Goal: Task Accomplishment & Management: Manage account settings

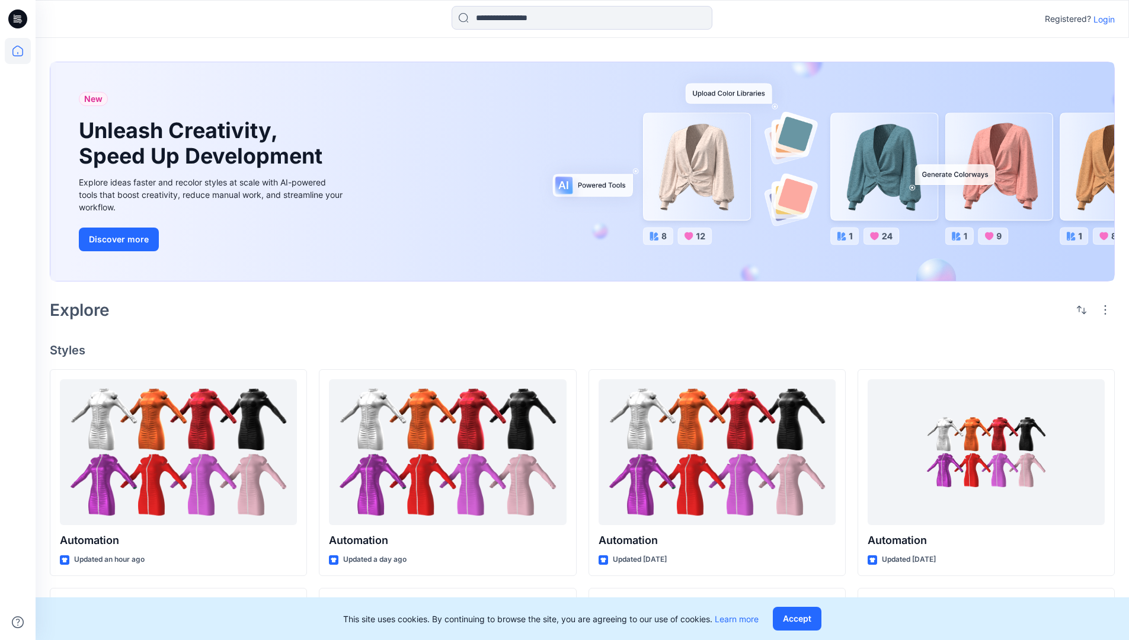
click at [1101, 19] on p "Login" at bounding box center [1103, 19] width 21 height 12
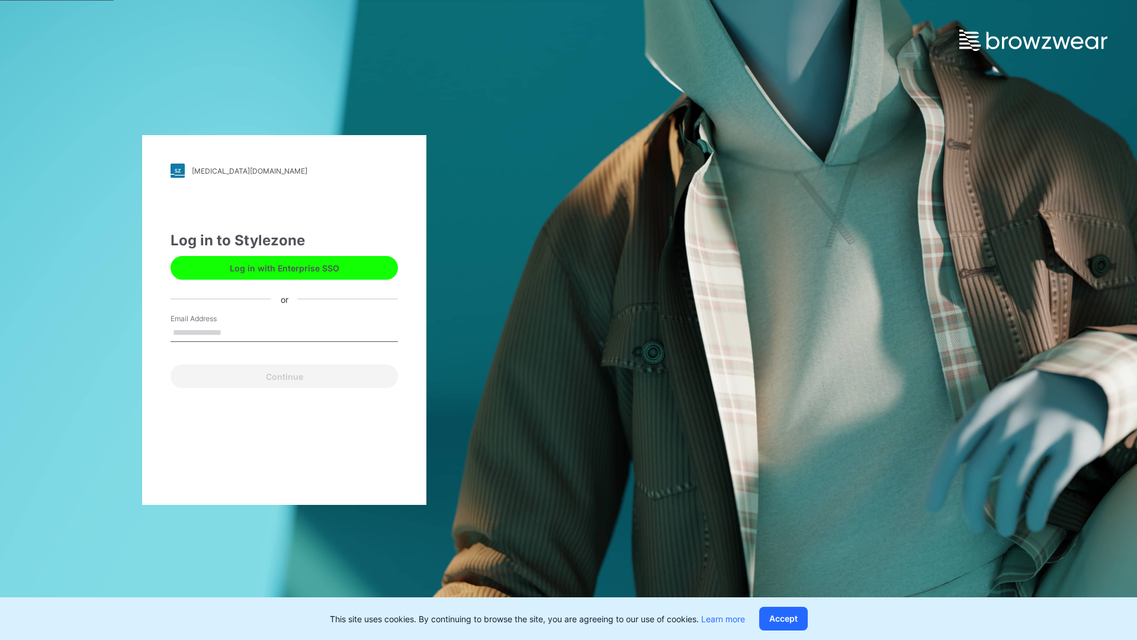
click at [234, 332] on input "Email Address" at bounding box center [284, 333] width 227 height 18
type input "**********"
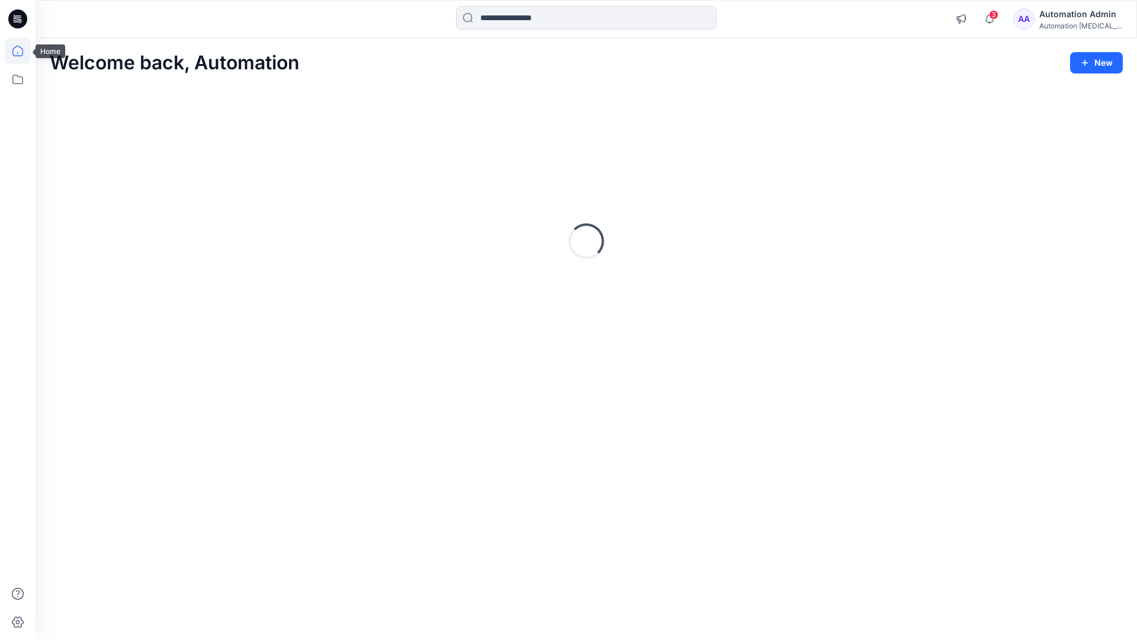
click at [23, 51] on icon at bounding box center [17, 51] width 11 height 11
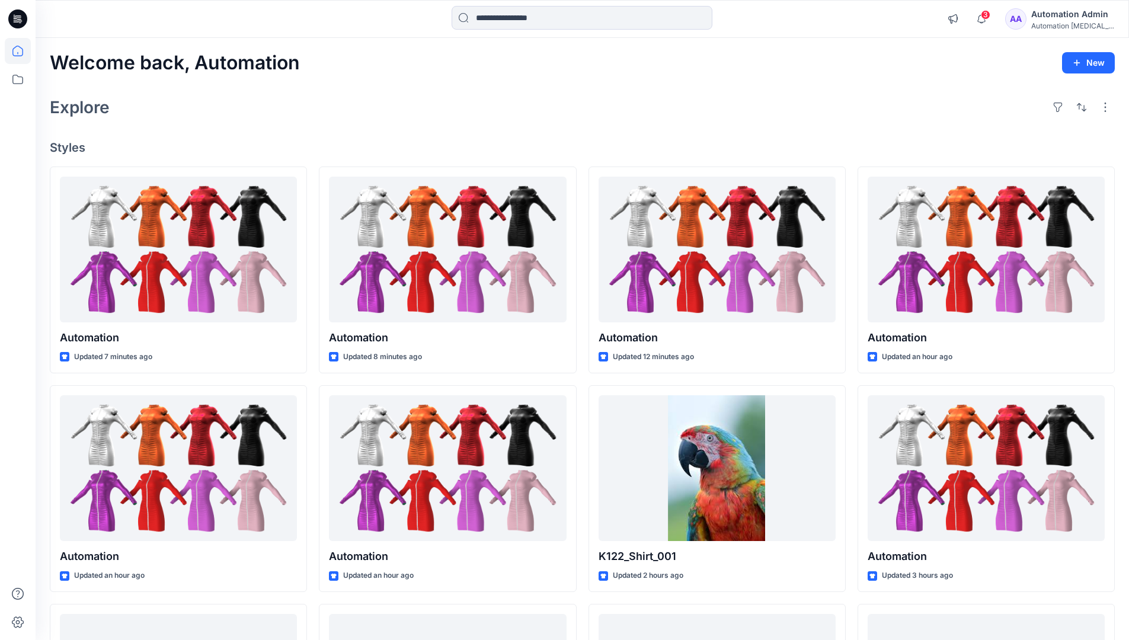
click at [1059, 14] on div "Automation Admin" at bounding box center [1072, 14] width 83 height 14
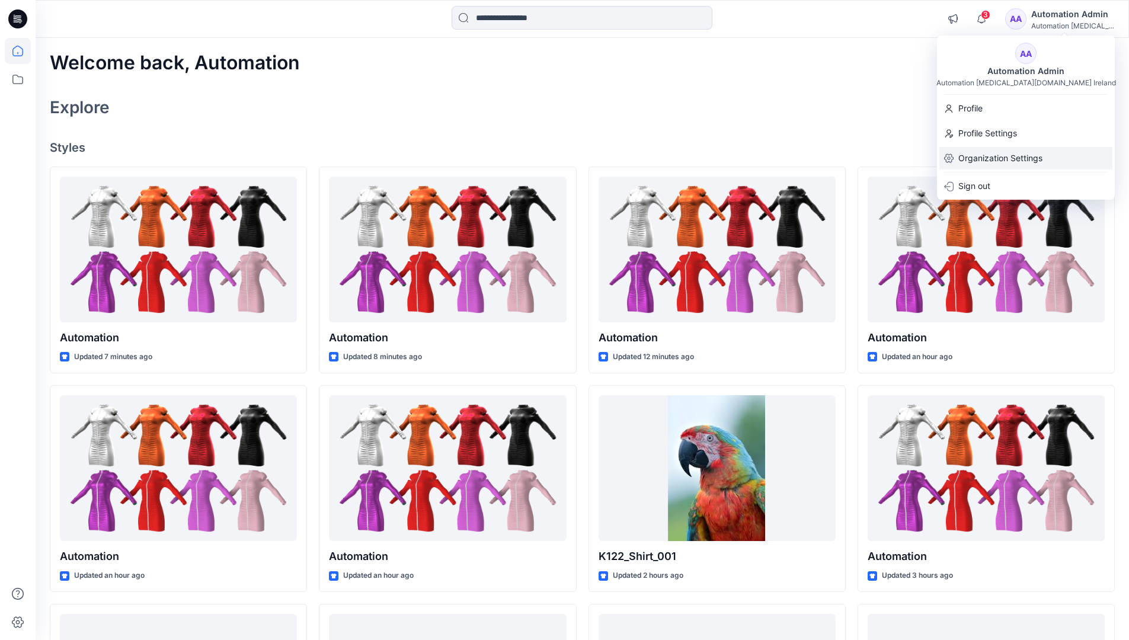
click at [1030, 159] on p "Organization Settings" at bounding box center [1000, 158] width 84 height 23
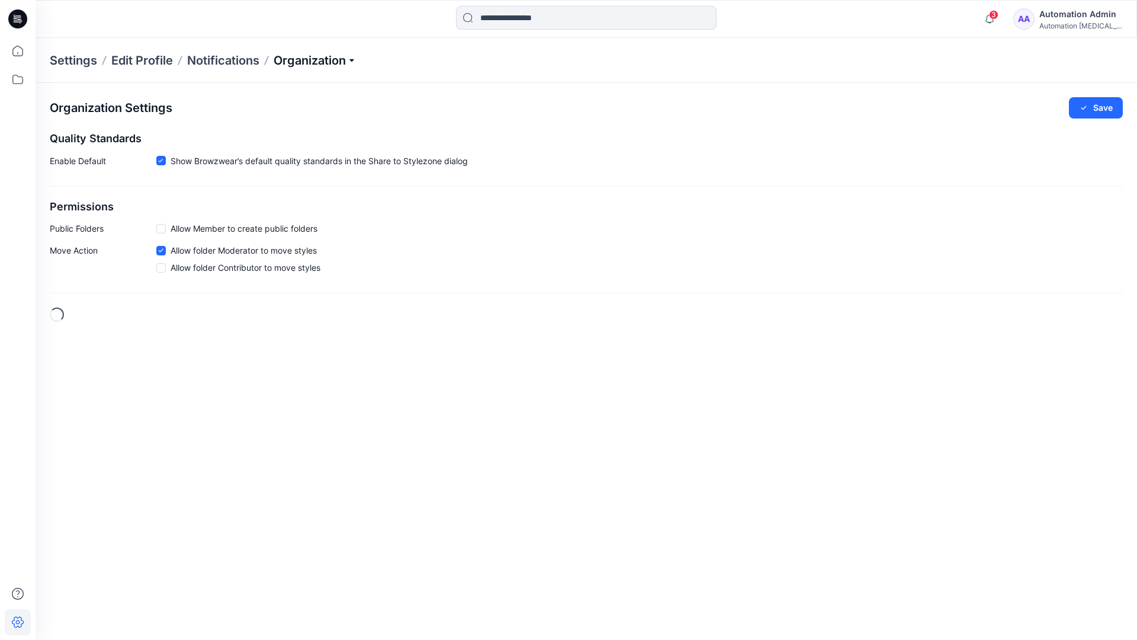
click at [340, 63] on p "Organization" at bounding box center [315, 60] width 83 height 17
click at [315, 202] on link "User Roles" at bounding box center [316, 206] width 173 height 24
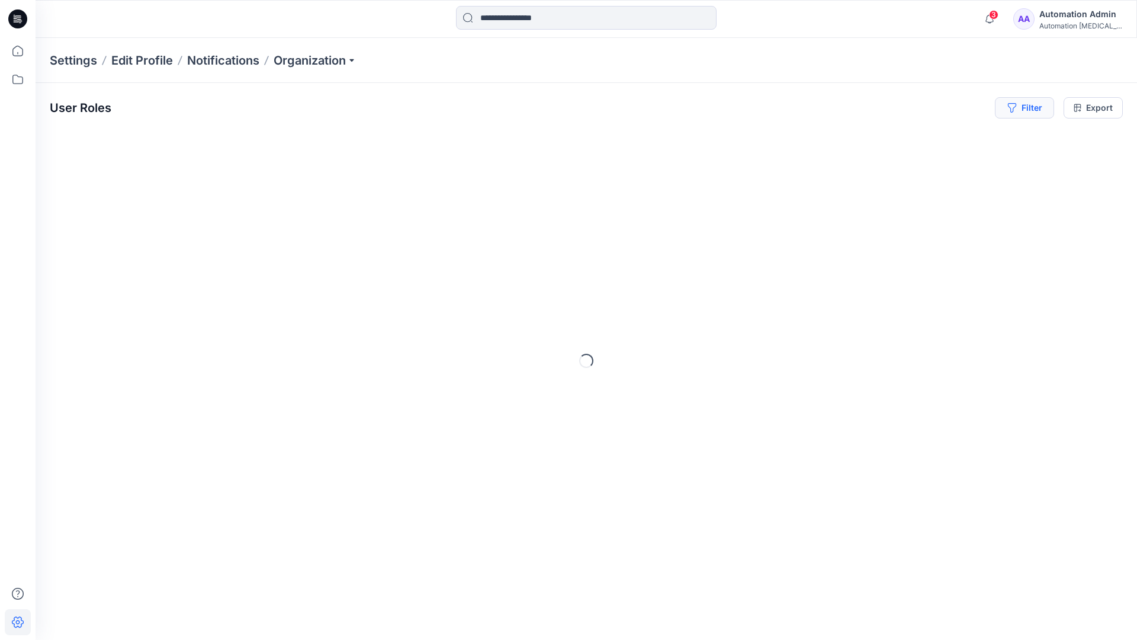
click at [1034, 113] on button "Filter" at bounding box center [1024, 107] width 59 height 21
type input "*****"
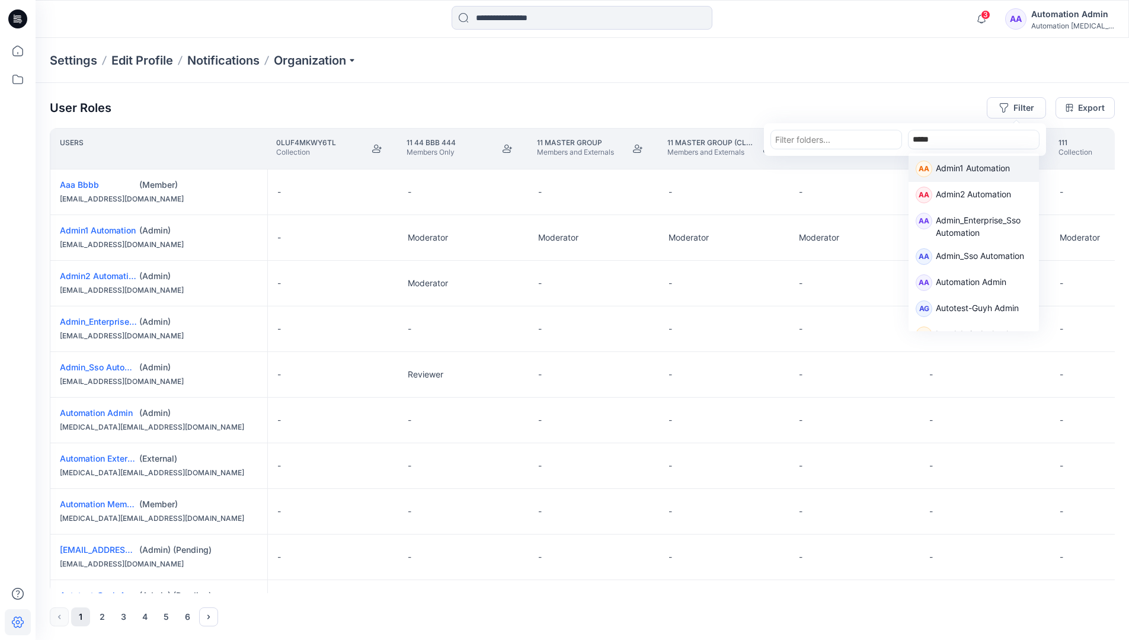
click at [957, 165] on p "Admin1 Automation" at bounding box center [972, 169] width 74 height 15
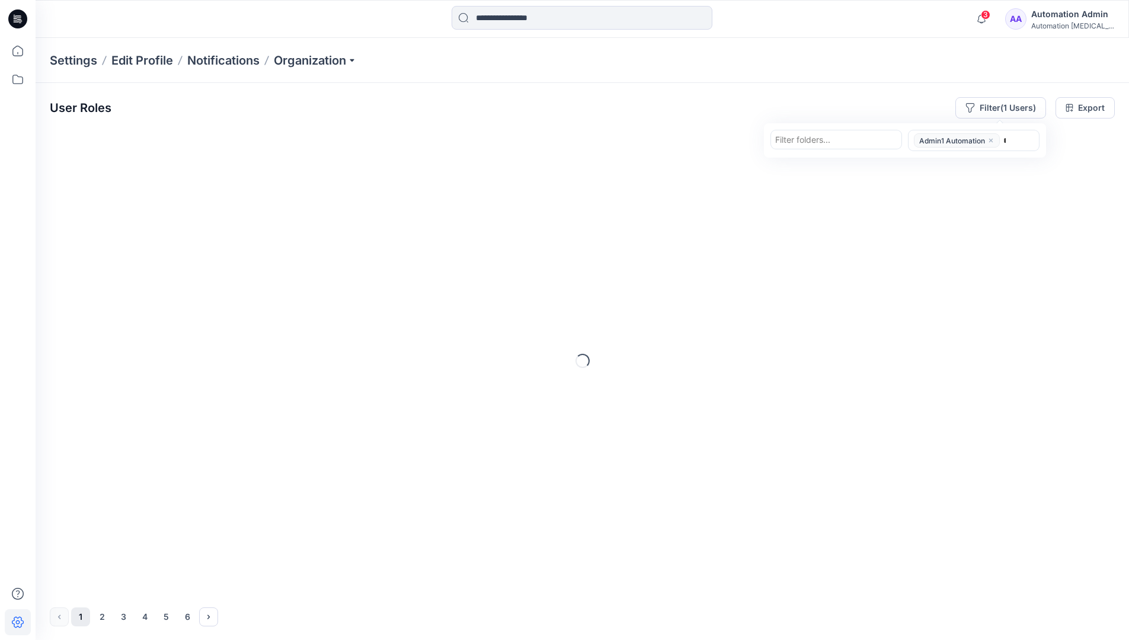
type input "******"
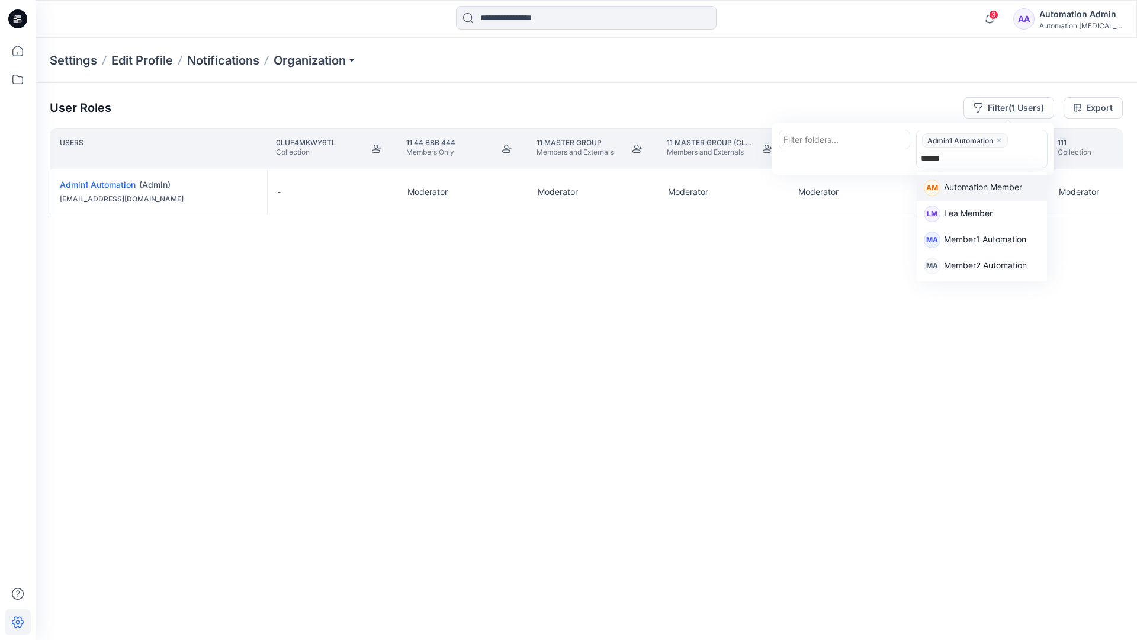
click at [991, 185] on p "Automation Member" at bounding box center [983, 188] width 78 height 15
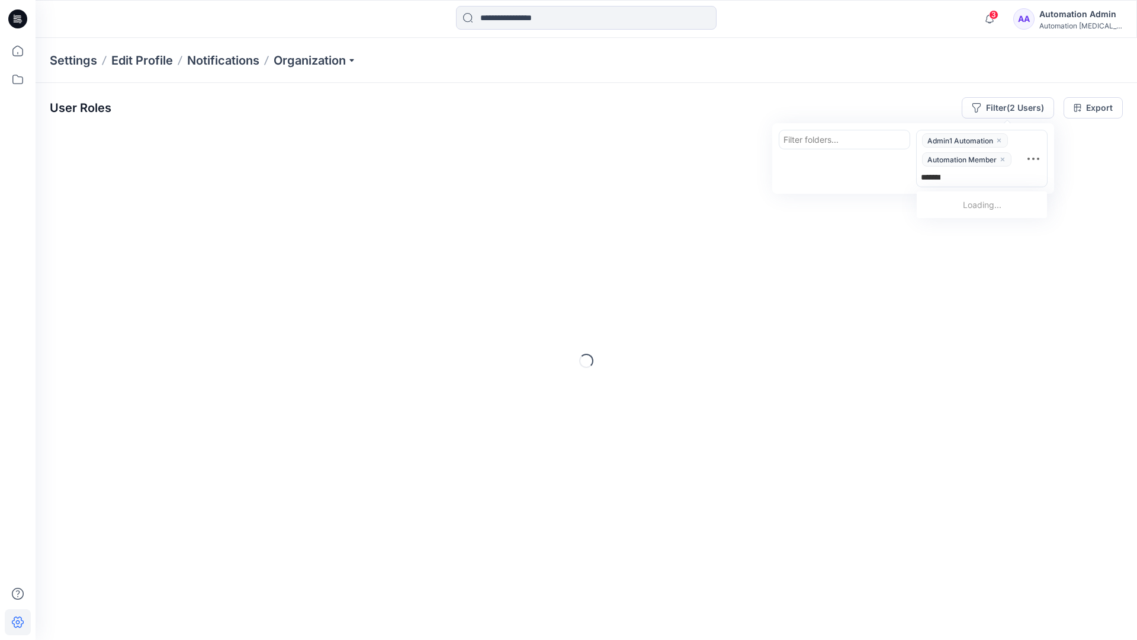
type input "********"
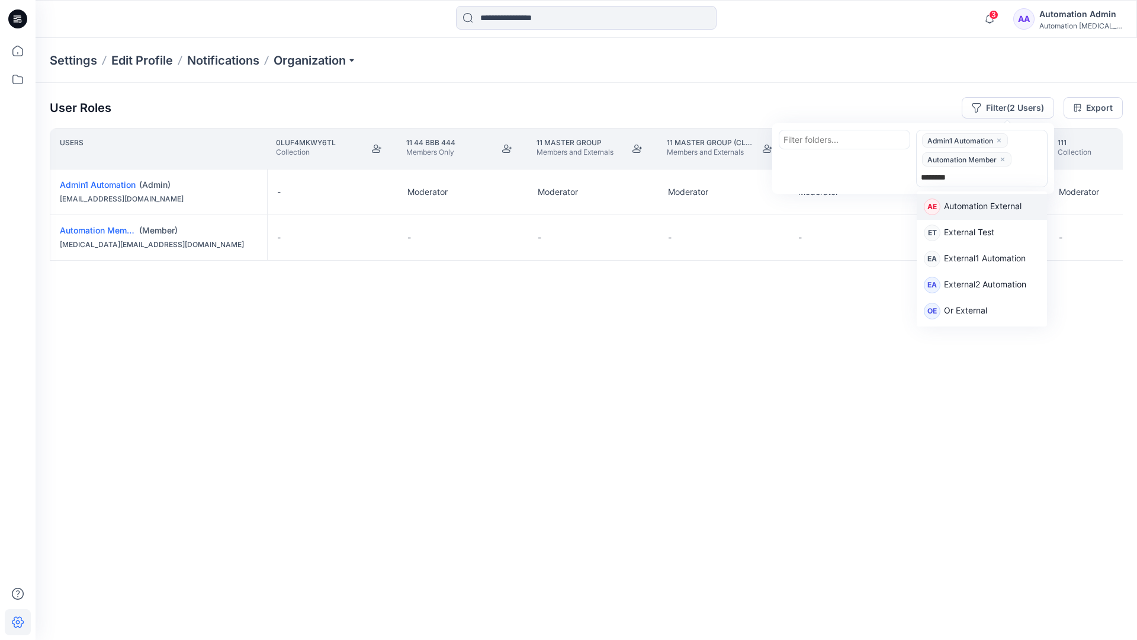
click at [1001, 210] on p "Automation External" at bounding box center [983, 207] width 78 height 15
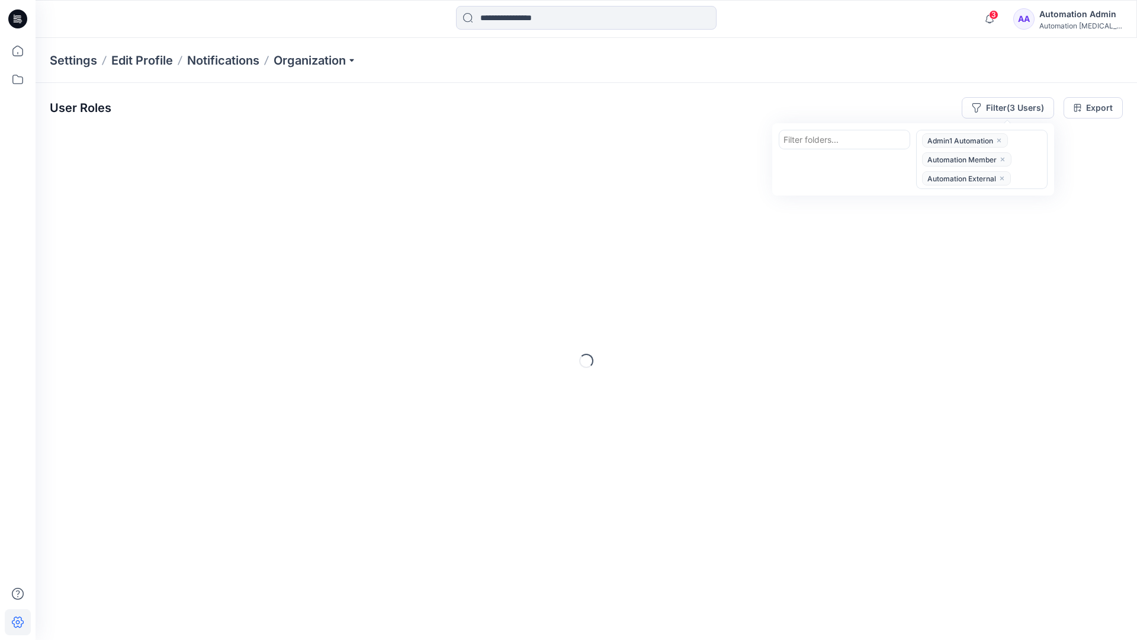
click at [813, 100] on div "User Roles Filter (3 Users) Filter folders... option Automation External, selec…" at bounding box center [586, 107] width 1073 height 21
click at [996, 105] on button "Filter (3 Users)" at bounding box center [1008, 107] width 92 height 21
click at [821, 137] on div at bounding box center [845, 139] width 122 height 15
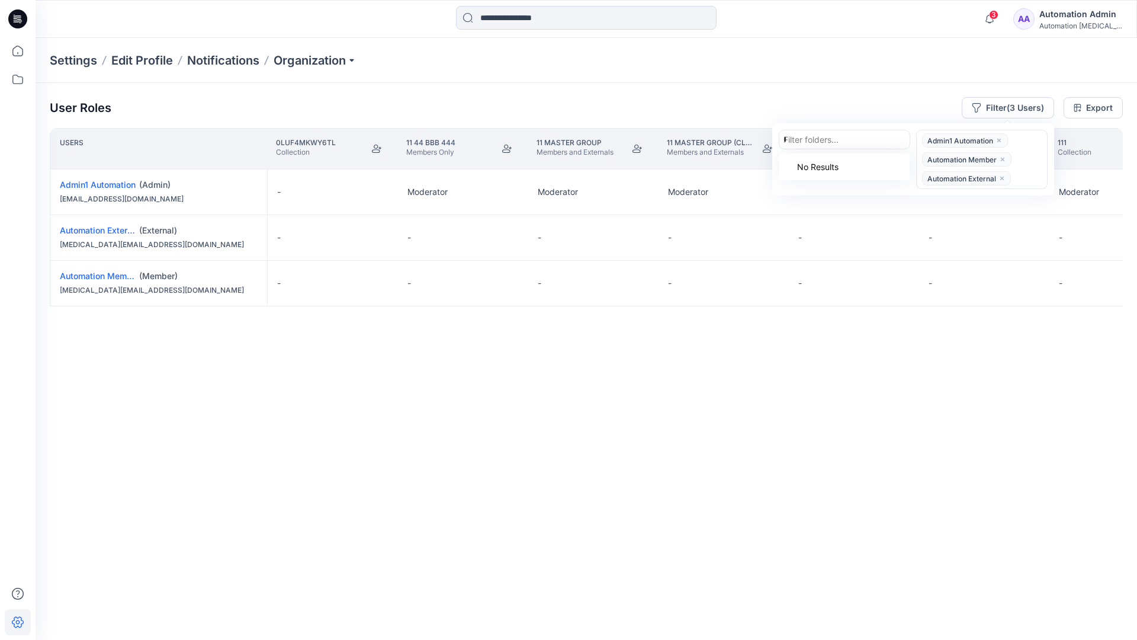
type input "******"
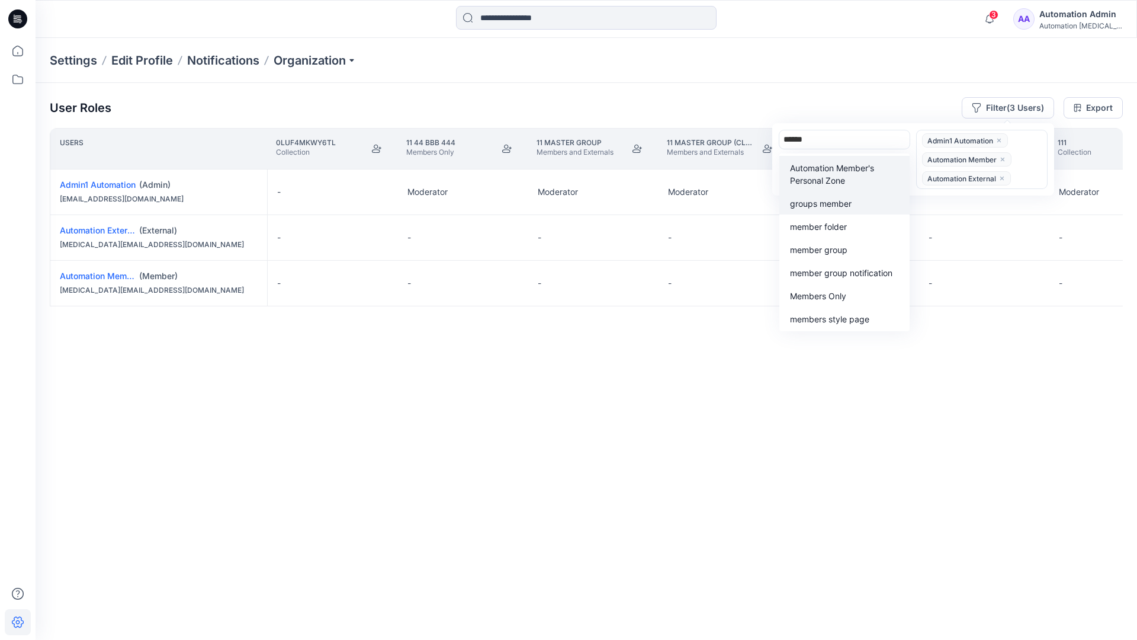
click at [842, 196] on div "groups member" at bounding box center [845, 203] width 116 height 14
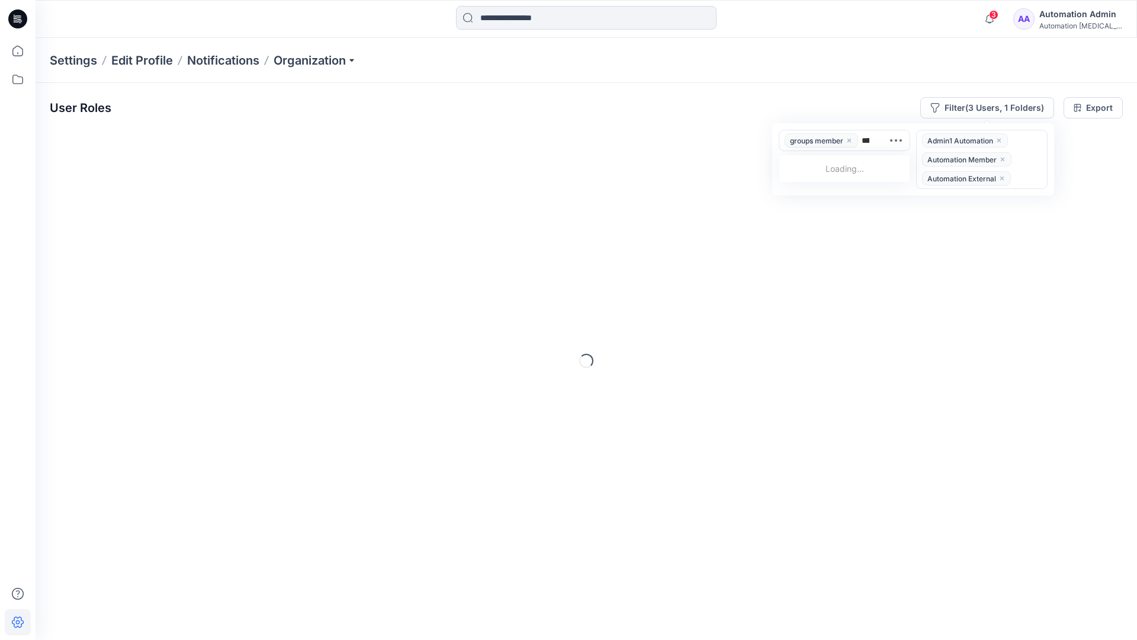
type input "*****"
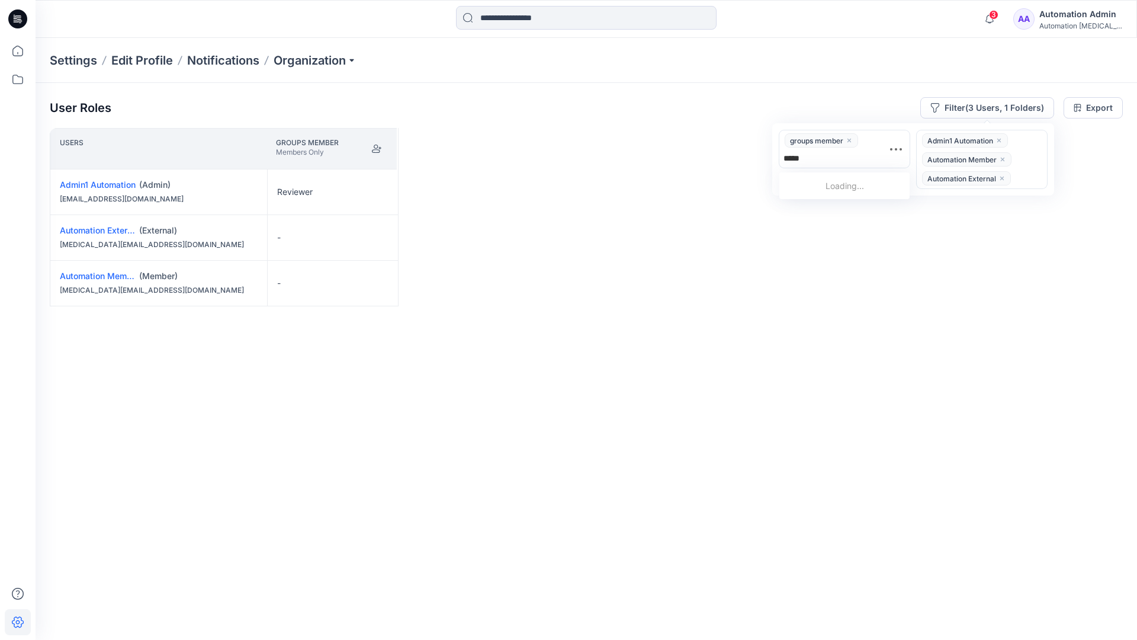
scroll to position [123, 0]
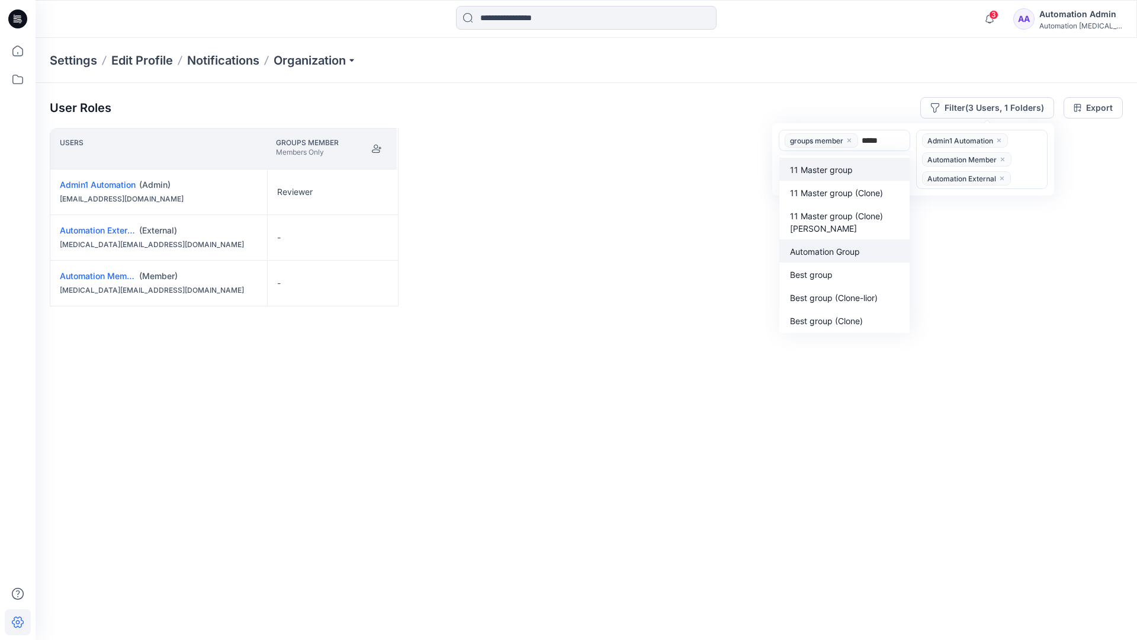
click at [833, 248] on p "Automation Group" at bounding box center [825, 251] width 70 height 12
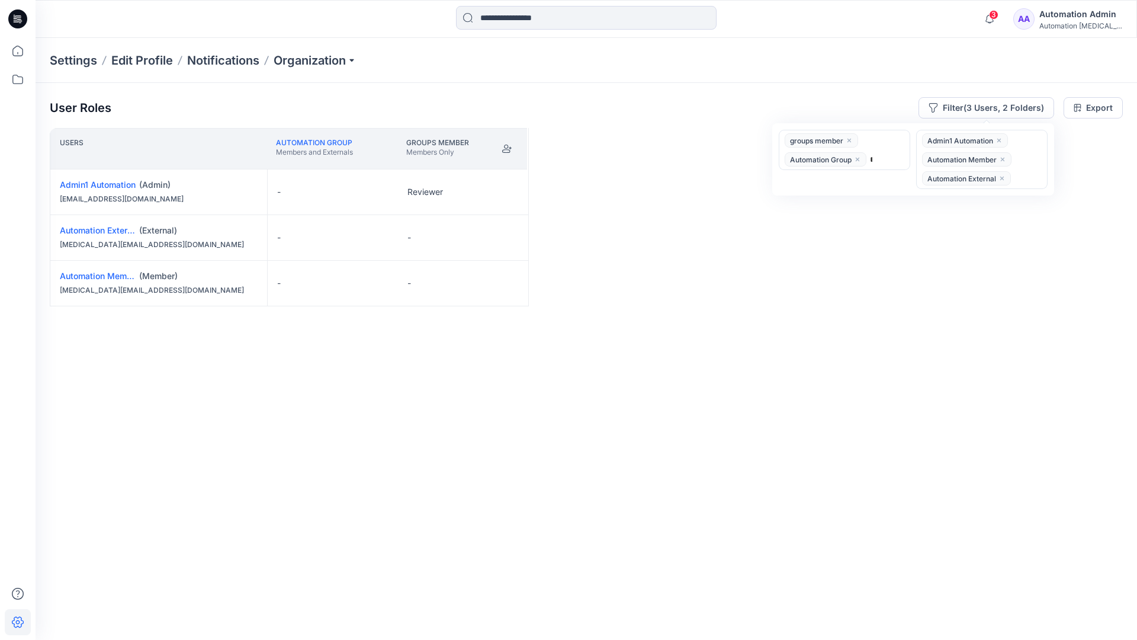
type input "******"
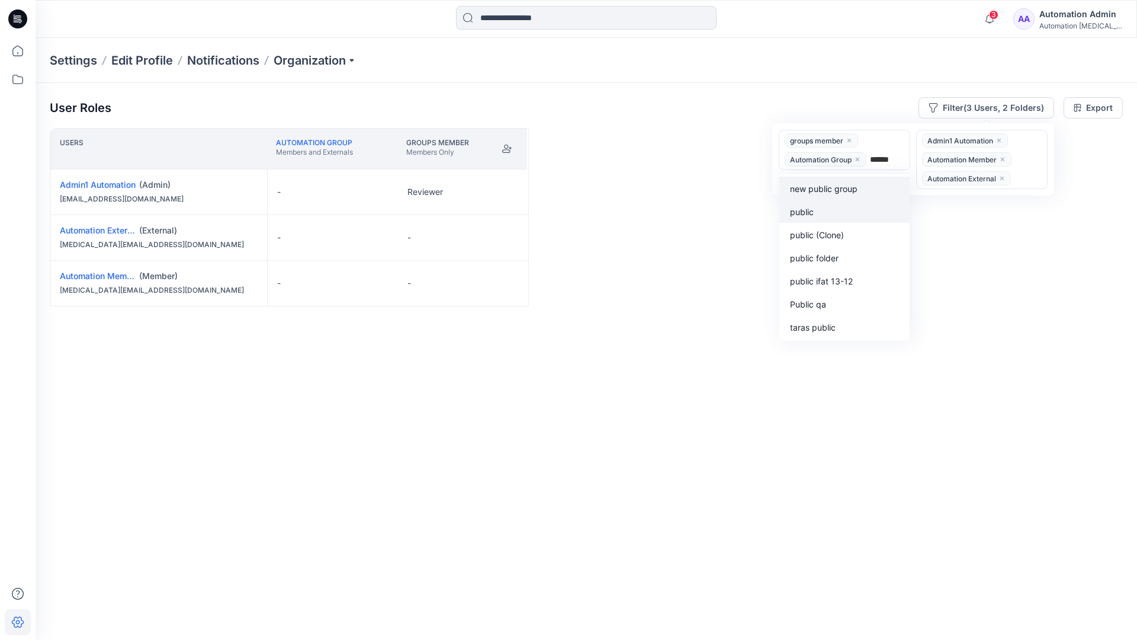
click at [822, 208] on div "public" at bounding box center [845, 211] width 116 height 14
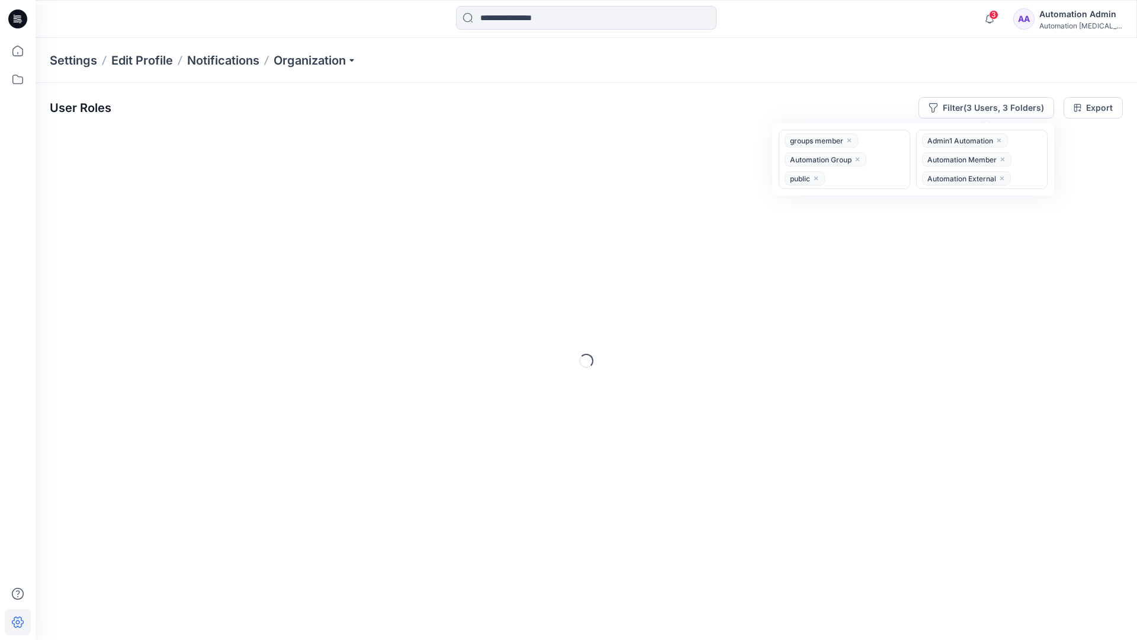
click at [664, 88] on div "User Roles Filter (3 Users, 3 Folders) option public, selected. groups member A…" at bounding box center [587, 345] width 1102 height 524
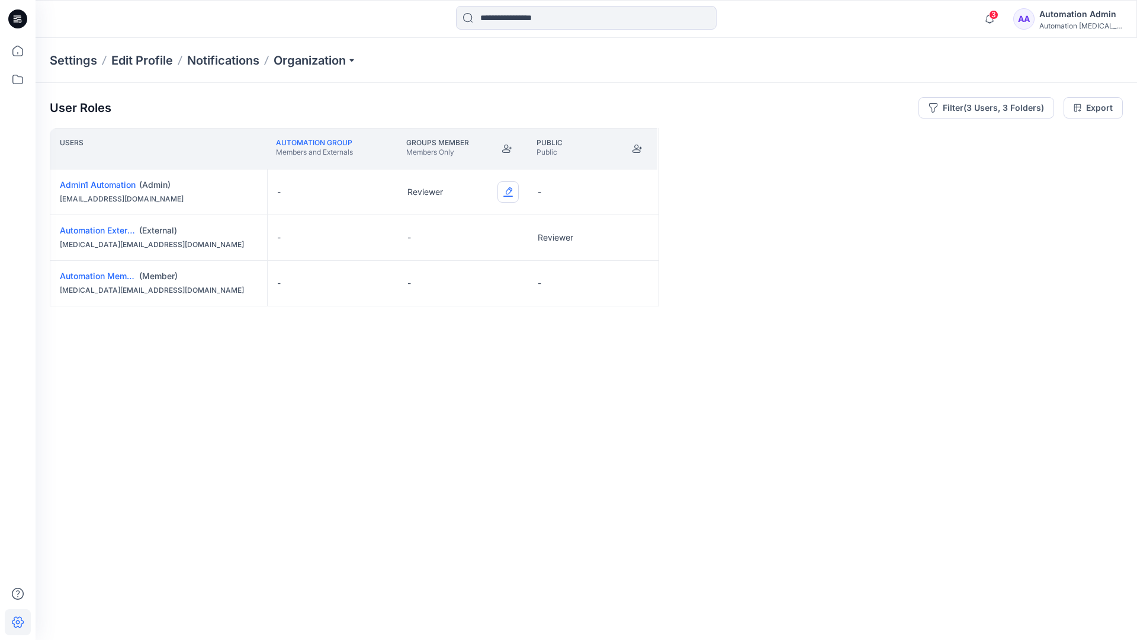
click at [509, 191] on button "Edit Role" at bounding box center [508, 191] width 21 height 21
click at [464, 239] on button "Reviewer" at bounding box center [453, 241] width 128 height 21
click at [638, 236] on button "Edit Role" at bounding box center [638, 237] width 21 height 21
click at [598, 287] on button "Reviewer" at bounding box center [583, 287] width 128 height 21
click at [637, 284] on button "Edit Role" at bounding box center [638, 283] width 21 height 21
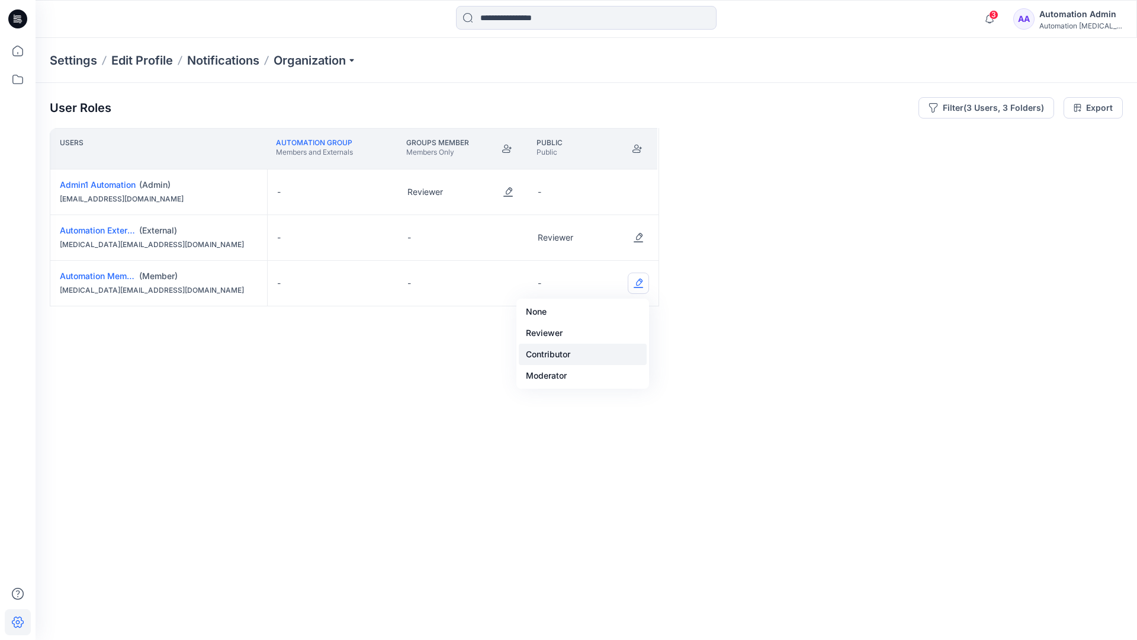
click at [599, 344] on button "Contributor" at bounding box center [583, 354] width 128 height 21
click at [636, 284] on button "Edit Role" at bounding box center [638, 283] width 21 height 21
click at [608, 311] on button "None" at bounding box center [583, 311] width 128 height 21
click at [510, 230] on button "Edit Role" at bounding box center [508, 237] width 21 height 21
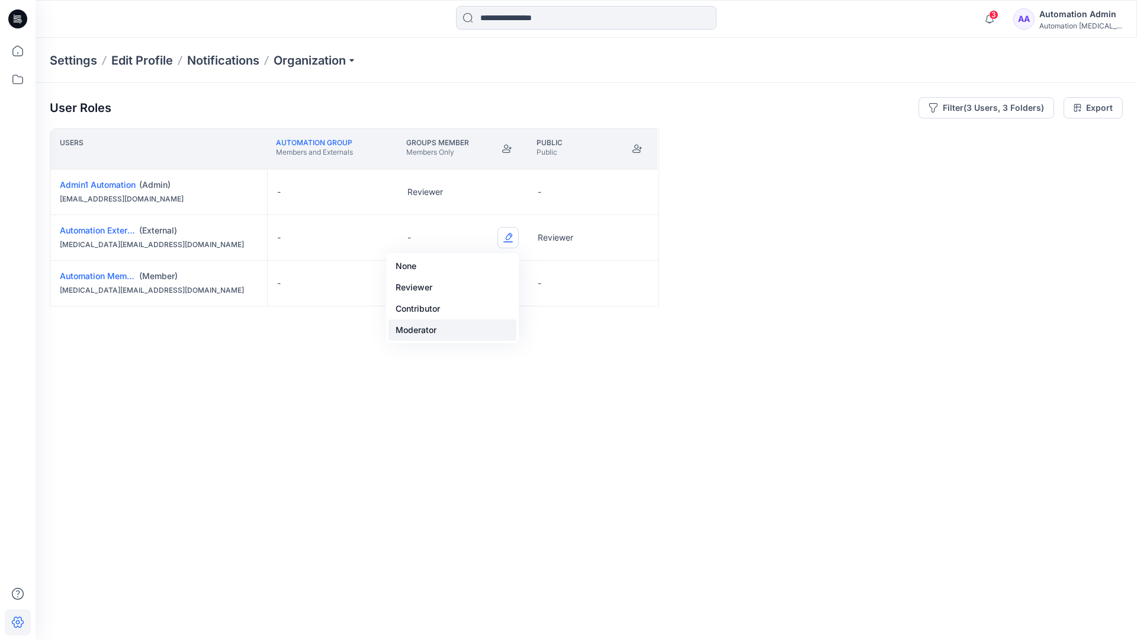
click at [467, 323] on button "Moderator" at bounding box center [453, 329] width 128 height 21
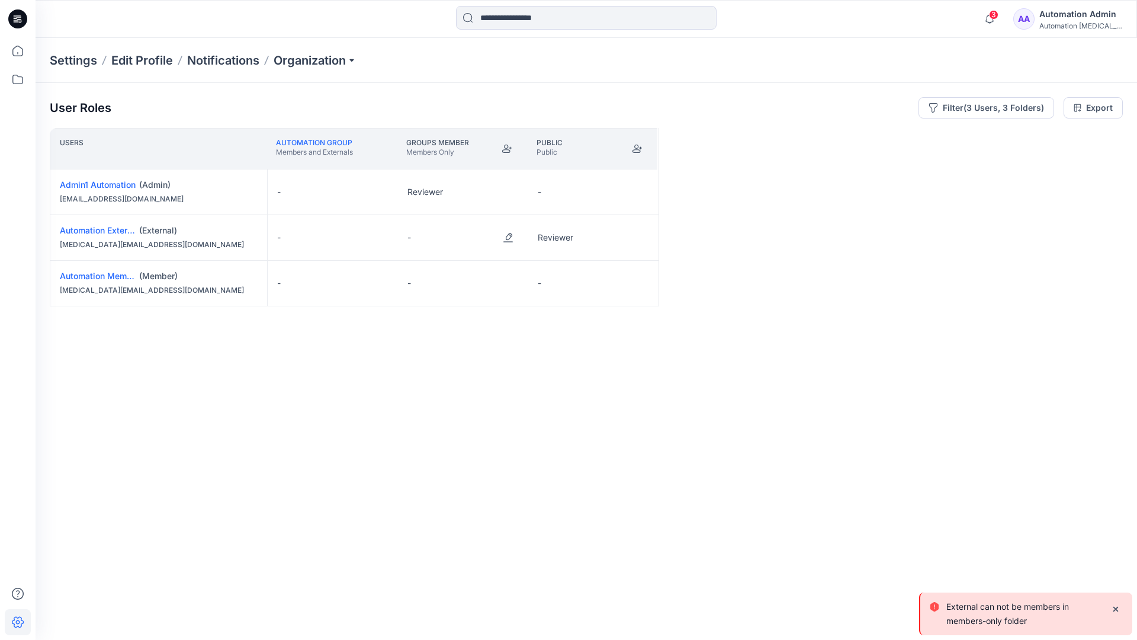
click at [980, 618] on p "External can not be members in members-only folder" at bounding box center [1024, 614] width 155 height 28
click at [1091, 12] on div "Automation Admin" at bounding box center [1081, 14] width 83 height 14
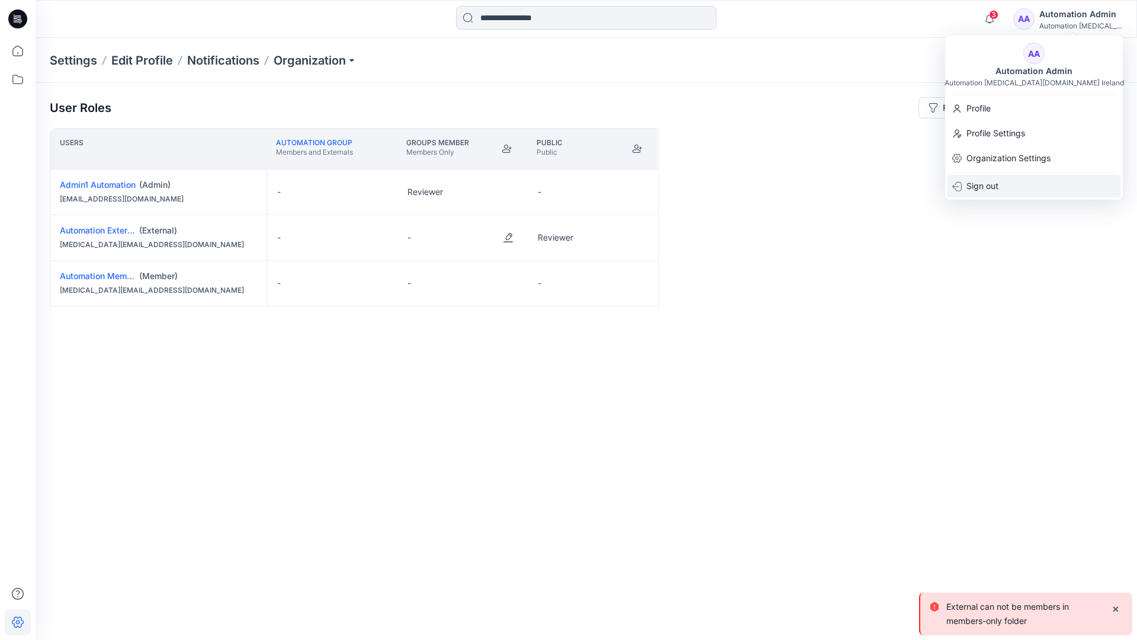
click at [1039, 178] on div "Sign out" at bounding box center [1034, 186] width 173 height 23
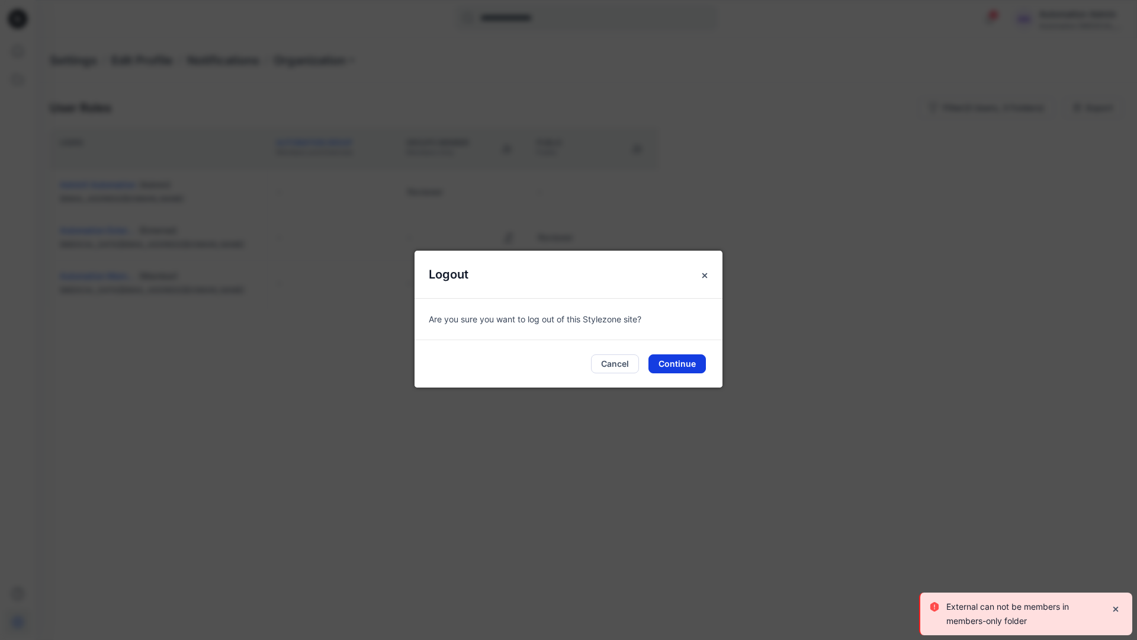
click at [688, 367] on button "Continue" at bounding box center [677, 363] width 57 height 19
